Goal: Communication & Community: Answer question/provide support

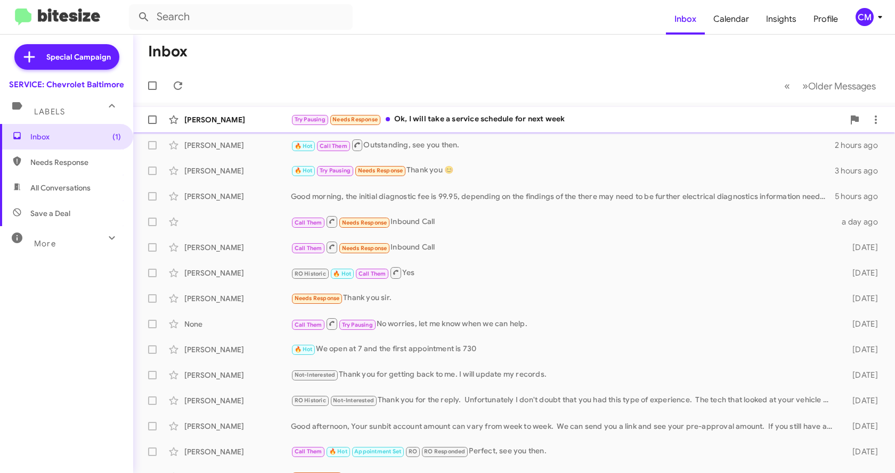
click at [487, 124] on div "Try Pausing Needs Response Ok, I will take a service schedule for next week" at bounding box center [567, 119] width 553 height 12
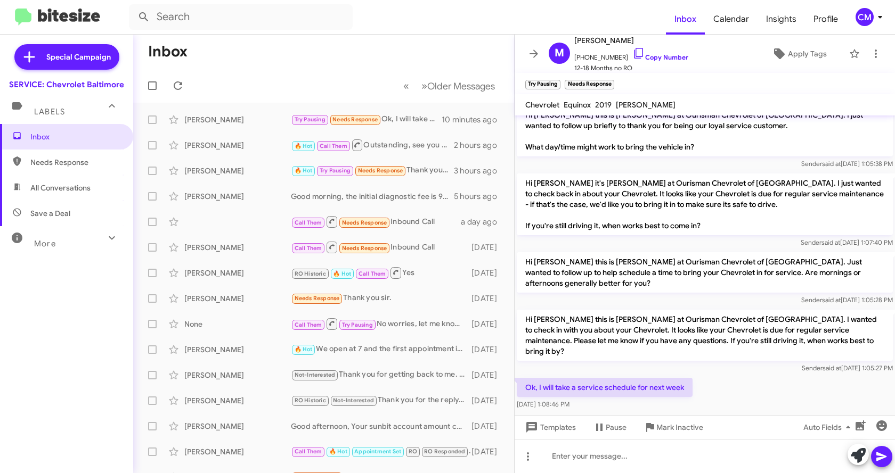
scroll to position [394, 0]
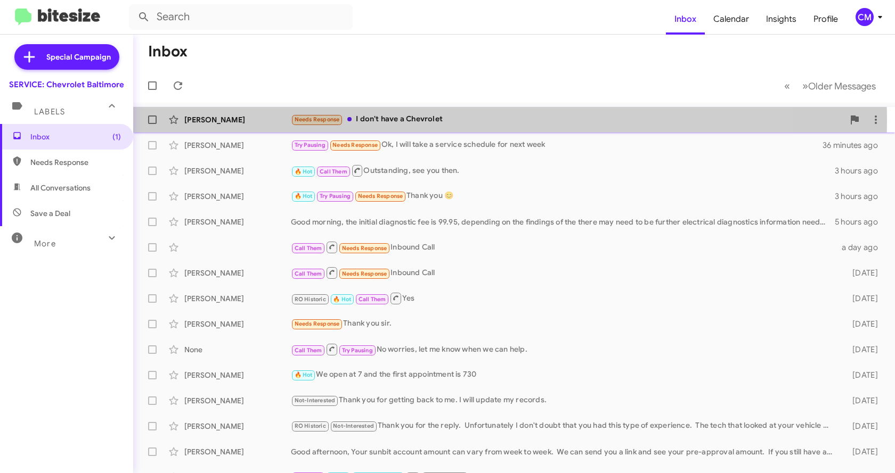
click at [433, 120] on div "Needs Response I don't have a Chevrolet" at bounding box center [567, 119] width 553 height 12
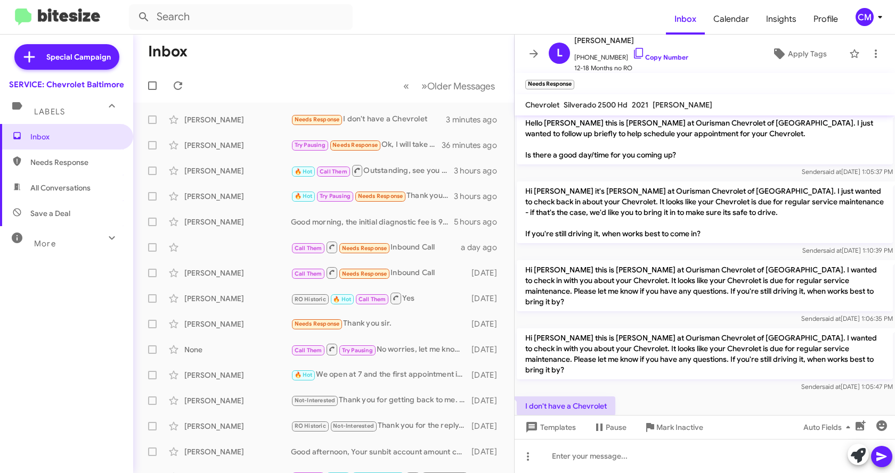
scroll to position [263, 0]
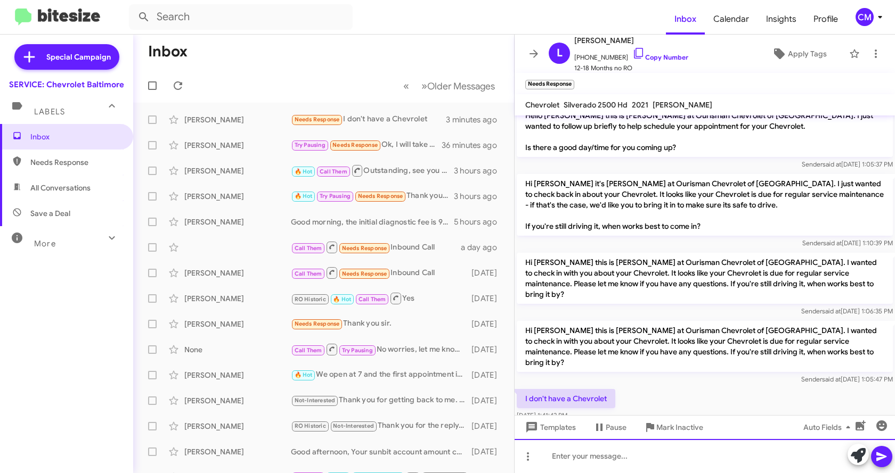
click at [632, 455] on div at bounding box center [704, 456] width 380 height 34
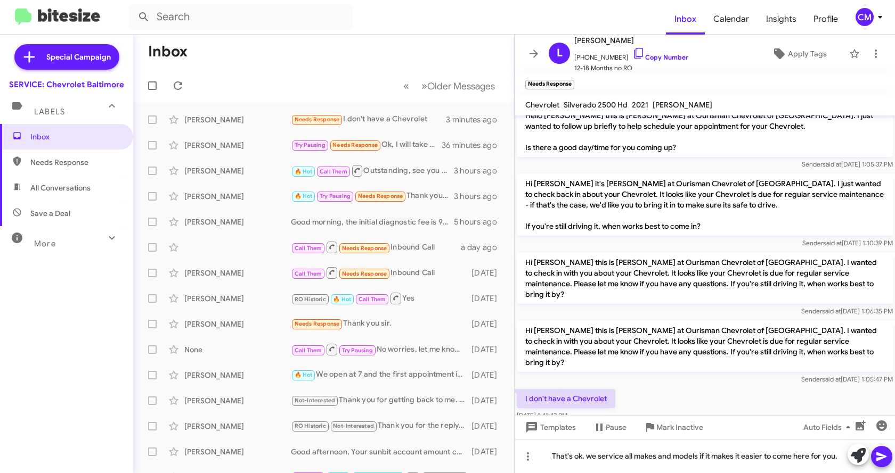
click at [878, 455] on icon at bounding box center [881, 457] width 10 height 9
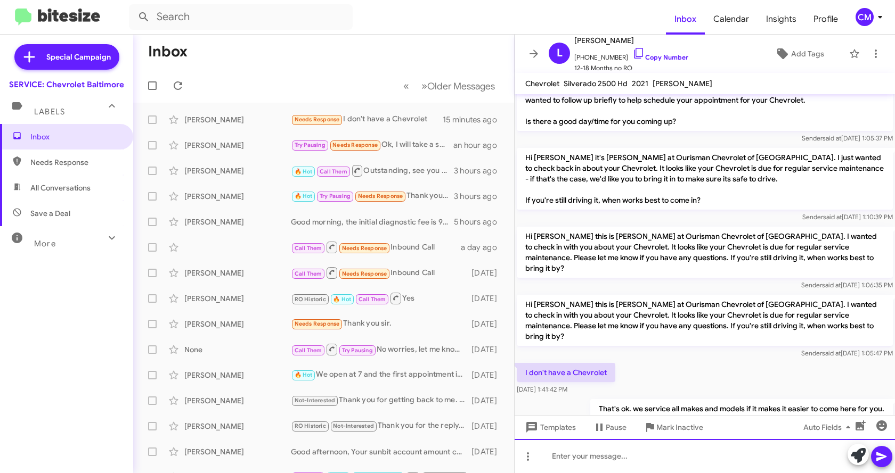
scroll to position [281, 0]
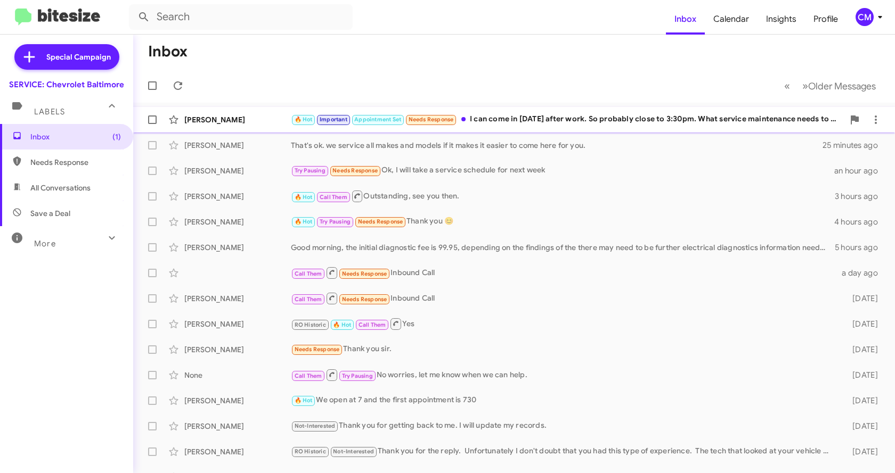
click at [556, 120] on div "🔥 Hot Important Appointment Set Needs Response I can come in [DATE] after work.…" at bounding box center [567, 119] width 553 height 12
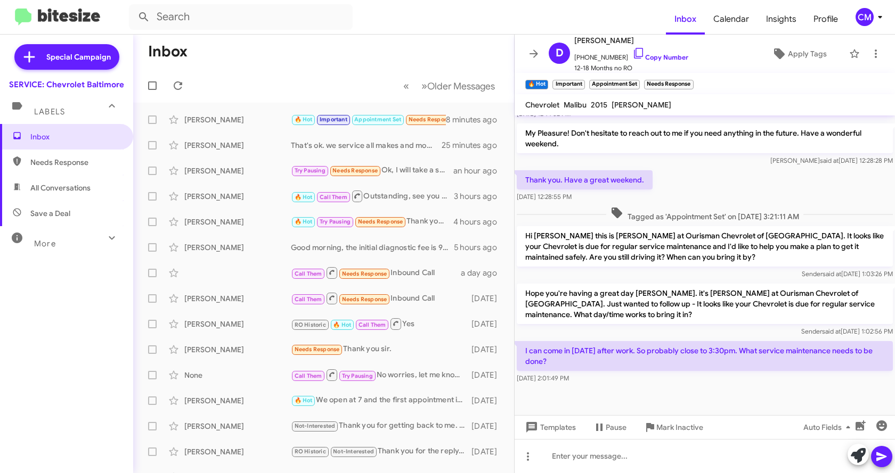
scroll to position [685, 0]
